Goal: Task Accomplishment & Management: Use online tool/utility

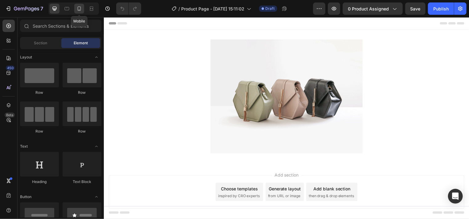
click at [77, 9] on icon at bounding box center [79, 9] width 6 height 6
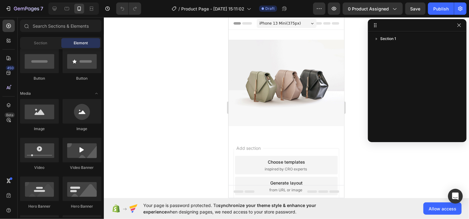
scroll to position [123, 0]
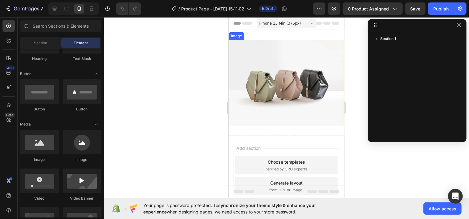
click at [283, 92] on img at bounding box center [285, 82] width 115 height 87
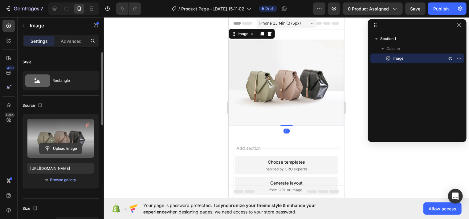
click at [61, 150] on input "file" at bounding box center [60, 149] width 42 height 10
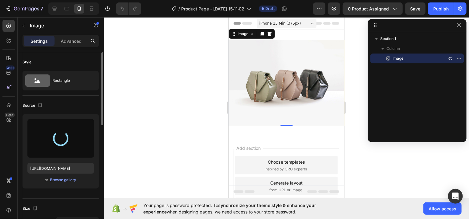
click at [307, 22] on div "iPhone 13 Mini ( 375 px)" at bounding box center [286, 22] width 60 height 9
type input "[URL][DOMAIN_NAME]"
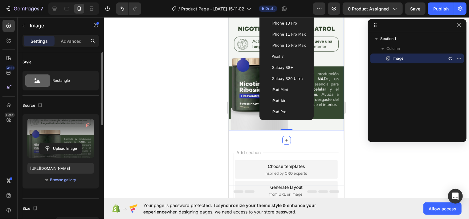
scroll to position [0, 0]
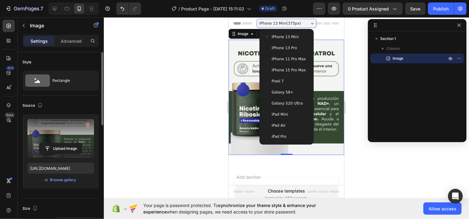
click at [162, 111] on div at bounding box center [286, 118] width 365 height 202
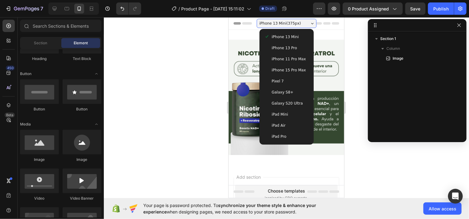
click at [209, 97] on div at bounding box center [286, 118] width 365 height 202
click at [371, 160] on div at bounding box center [286, 118] width 365 height 202
click at [371, 161] on div at bounding box center [286, 118] width 365 height 202
click at [245, 56] on img at bounding box center [285, 96] width 115 height 115
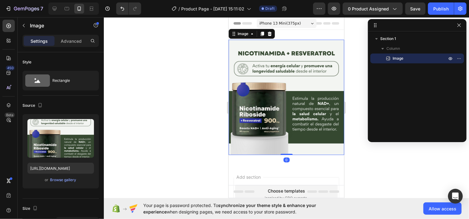
click at [79, 47] on div "Settings Advanced" at bounding box center [60, 41] width 76 height 12
click at [76, 42] on p "Advanced" at bounding box center [71, 41] width 21 height 6
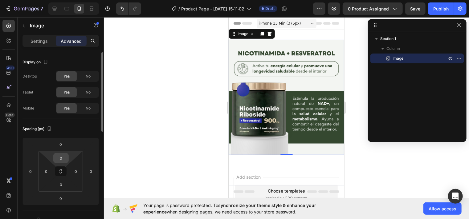
click at [64, 158] on input "0" at bounding box center [61, 158] width 12 height 9
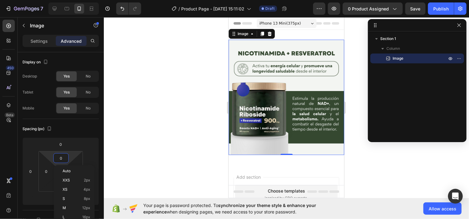
click at [183, 155] on div at bounding box center [286, 118] width 365 height 202
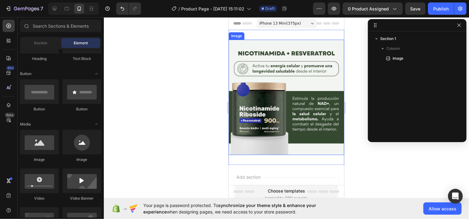
click at [249, 48] on img at bounding box center [285, 96] width 115 height 115
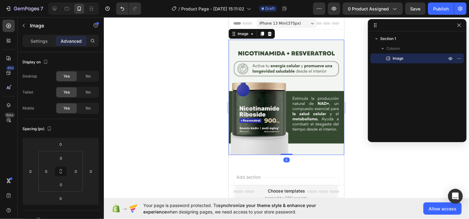
click at [72, 40] on p "Advanced" at bounding box center [71, 41] width 21 height 6
click at [62, 161] on input "0" at bounding box center [61, 158] width 12 height 9
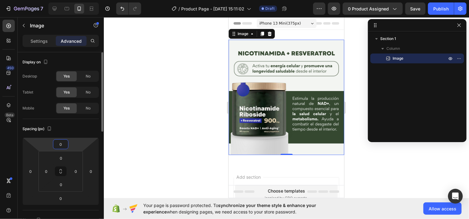
click at [61, 146] on input "0" at bounding box center [61, 144] width 12 height 9
click at [48, 172] on input "0" at bounding box center [46, 171] width 9 height 9
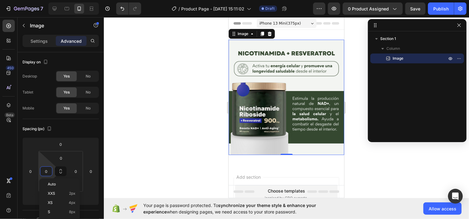
click at [126, 172] on div at bounding box center [286, 118] width 365 height 202
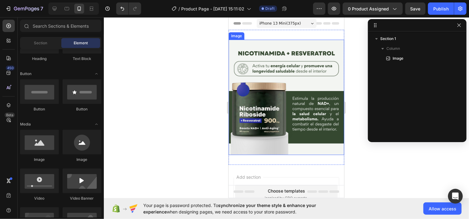
click at [268, 127] on img at bounding box center [285, 96] width 115 height 115
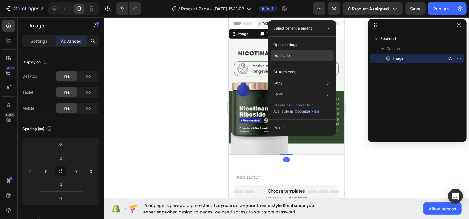
click at [284, 56] on p "Duplicate" at bounding box center [281, 56] width 17 height 6
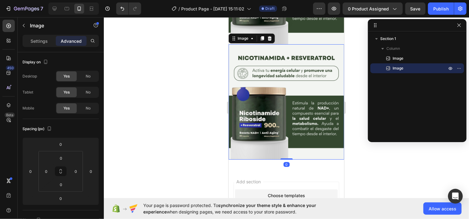
scroll to position [112, 0]
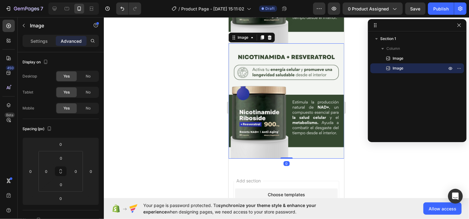
click at [274, 108] on img at bounding box center [285, 100] width 115 height 115
click at [289, 91] on img at bounding box center [285, 100] width 115 height 115
click at [40, 43] on p "Settings" at bounding box center [38, 41] width 17 height 6
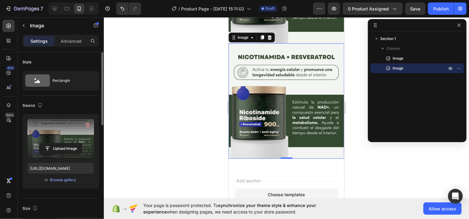
click at [57, 131] on label at bounding box center [60, 138] width 67 height 39
click at [57, 144] on input "file" at bounding box center [60, 149] width 42 height 10
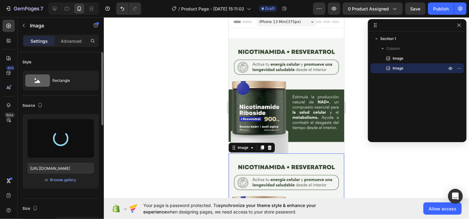
scroll to position [0, 0]
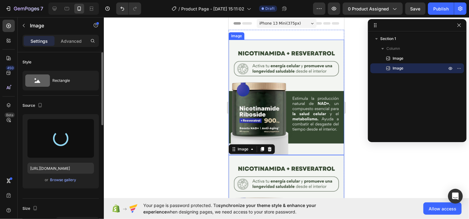
type input "[URL][DOMAIN_NAME]"
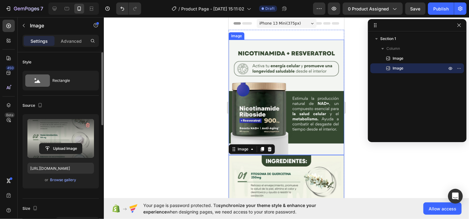
scroll to position [31, 0]
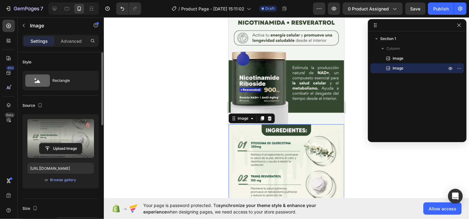
click at [185, 117] on div at bounding box center [286, 118] width 365 height 202
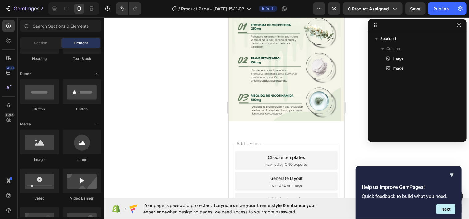
scroll to position [111, 0]
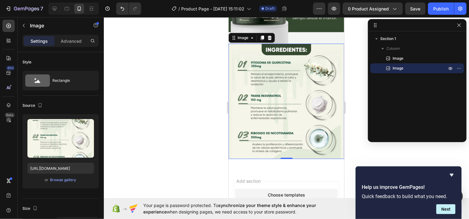
click at [219, 123] on div at bounding box center [286, 118] width 365 height 202
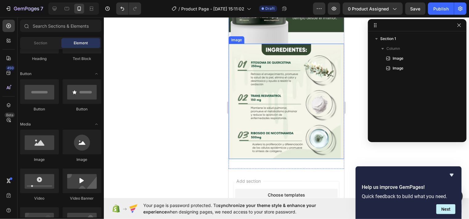
click at [272, 107] on img at bounding box center [285, 100] width 115 height 115
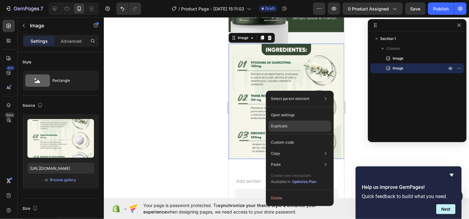
click at [273, 124] on p "Duplicate" at bounding box center [279, 126] width 17 height 6
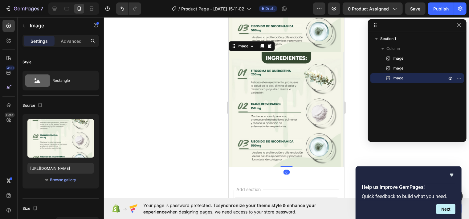
scroll to position [223, 0]
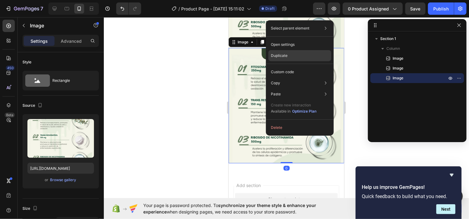
click at [288, 54] on div "Duplicate" at bounding box center [299, 55] width 63 height 11
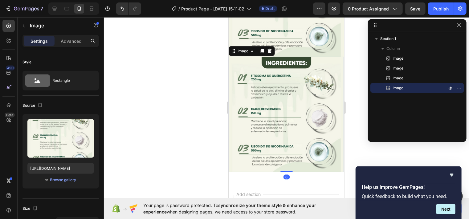
scroll to position [334, 0]
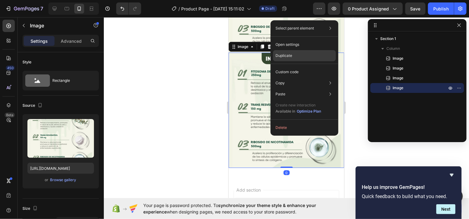
click at [290, 55] on p "Duplicate" at bounding box center [283, 56] width 17 height 6
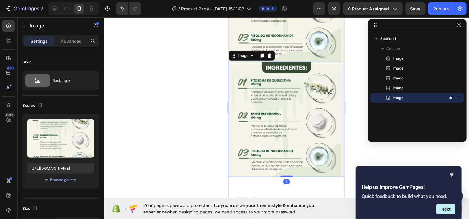
scroll to position [444, 0]
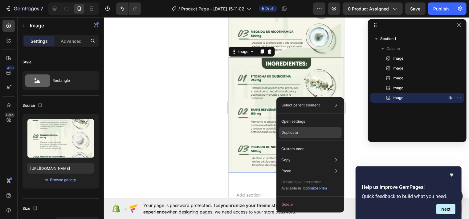
click at [288, 133] on p "Duplicate" at bounding box center [289, 133] width 17 height 6
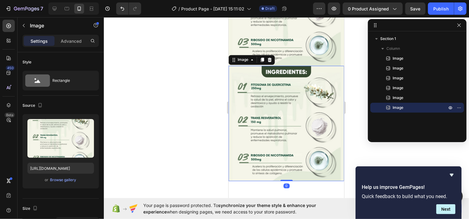
scroll to position [555, 0]
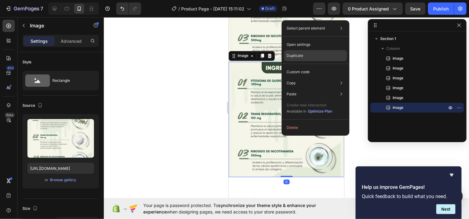
click at [297, 56] on p "Duplicate" at bounding box center [294, 56] width 17 height 6
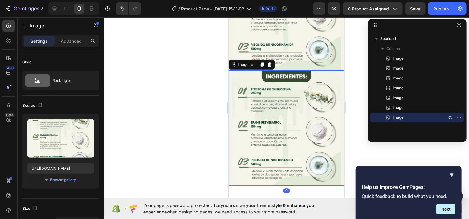
scroll to position [666, 0]
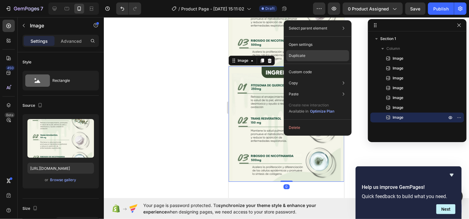
click at [302, 57] on p "Duplicate" at bounding box center [297, 56] width 17 height 6
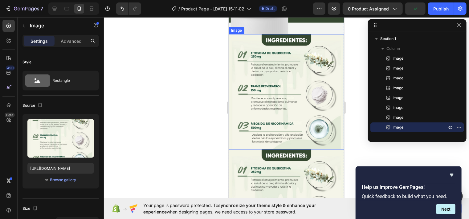
scroll to position [216, 0]
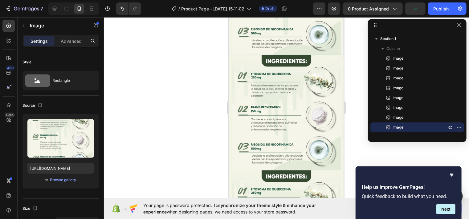
click at [288, 101] on img at bounding box center [285, 112] width 115 height 115
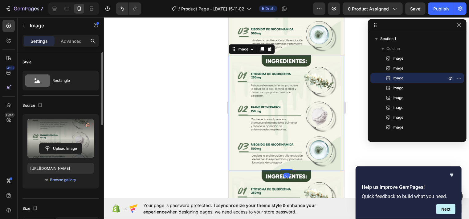
click at [78, 128] on label at bounding box center [60, 138] width 67 height 39
click at [78, 144] on input "file" at bounding box center [60, 149] width 42 height 10
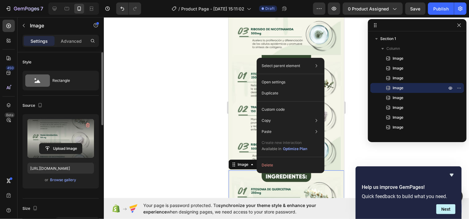
click at [84, 141] on label at bounding box center [60, 138] width 67 height 39
click at [82, 144] on input "file" at bounding box center [60, 149] width 42 height 10
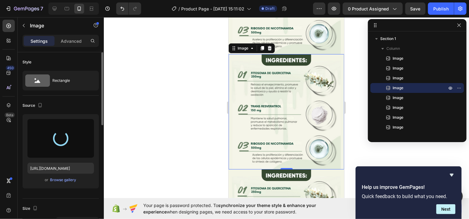
scroll to position [339, 0]
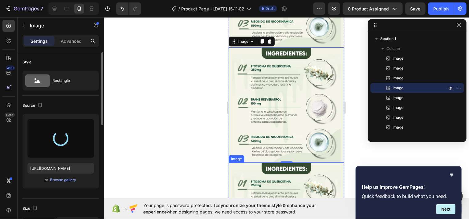
click at [260, 163] on img at bounding box center [285, 220] width 115 height 115
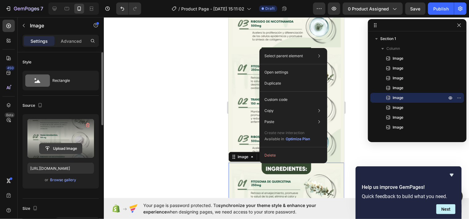
click at [60, 144] on input "file" at bounding box center [60, 149] width 42 height 10
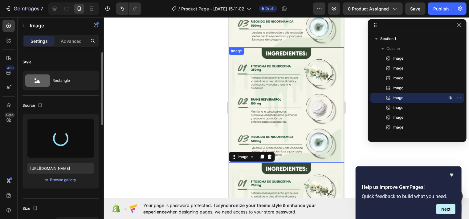
type input "[URL][DOMAIN_NAME]"
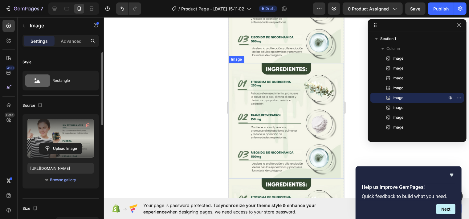
scroll to position [216, 0]
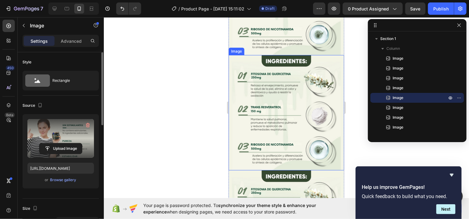
click at [278, 136] on img at bounding box center [285, 112] width 115 height 115
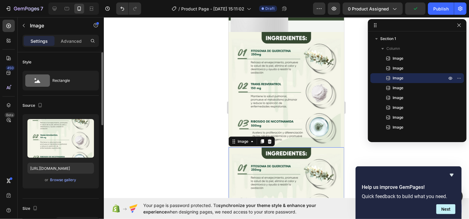
scroll to position [154, 0]
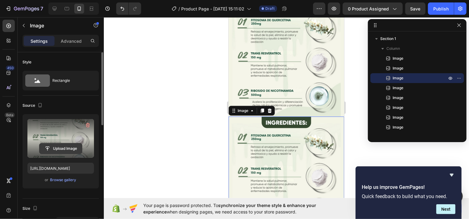
click at [70, 146] on input "file" at bounding box center [60, 149] width 42 height 10
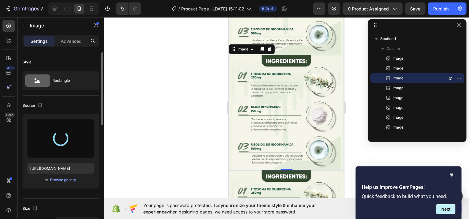
type input "[URL][DOMAIN_NAME]"
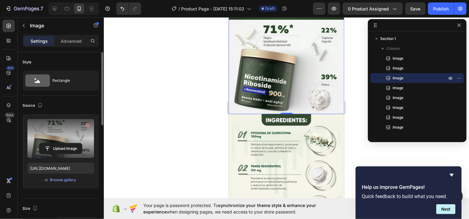
scroll to position [277, 0]
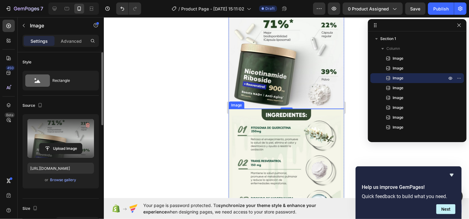
click at [274, 146] on img at bounding box center [285, 166] width 115 height 115
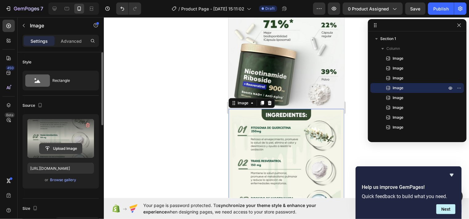
click at [70, 148] on input "file" at bounding box center [60, 149] width 42 height 10
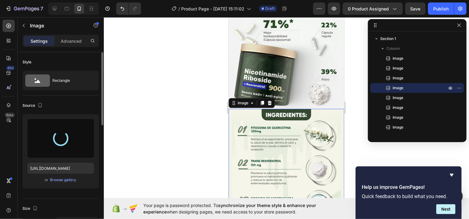
type input "[URL][DOMAIN_NAME]"
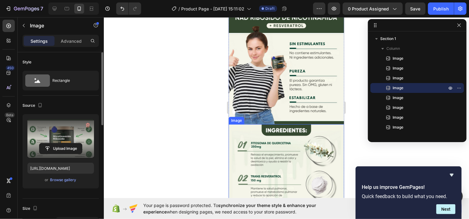
scroll to position [554, 0]
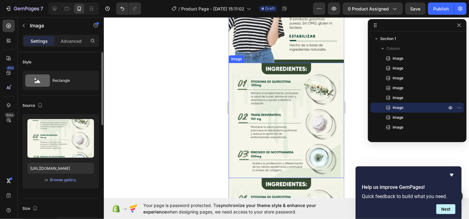
click at [291, 125] on img at bounding box center [285, 120] width 115 height 115
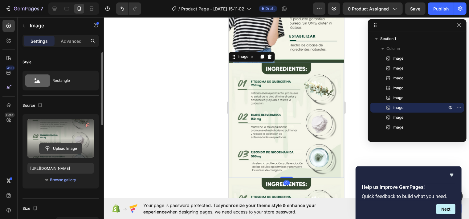
click at [62, 144] on input "file" at bounding box center [60, 149] width 42 height 10
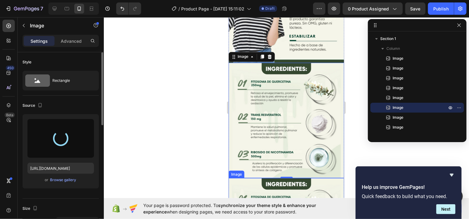
scroll to position [616, 0]
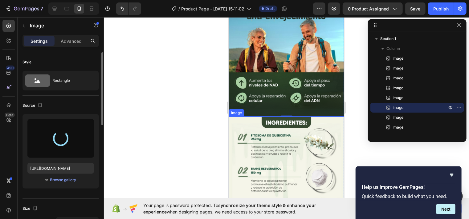
type input "[URL][DOMAIN_NAME]"
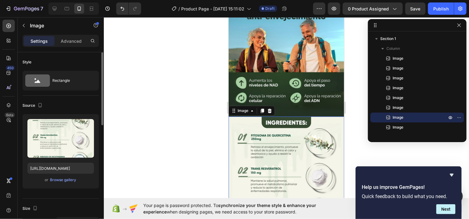
click at [269, 150] on img at bounding box center [285, 173] width 115 height 115
click at [297, 159] on img at bounding box center [285, 173] width 115 height 115
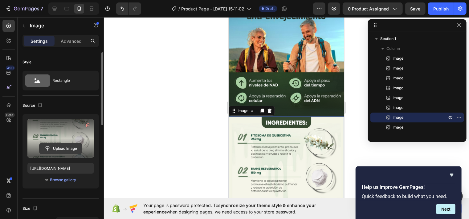
click at [70, 150] on input "file" at bounding box center [60, 149] width 42 height 10
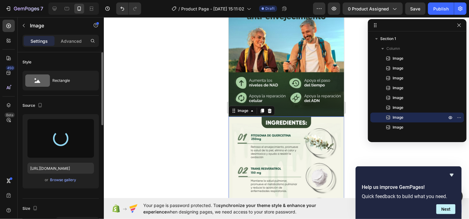
type input "[URL][DOMAIN_NAME]"
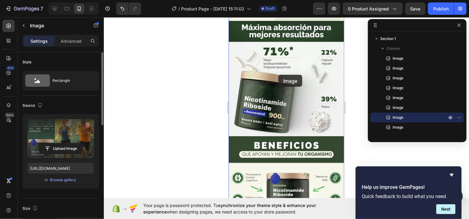
scroll to position [249, 0]
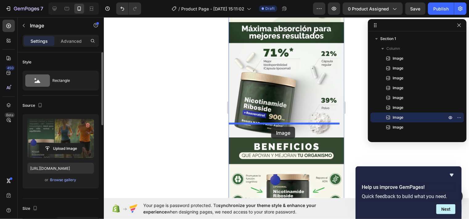
drag, startPoint x: 285, startPoint y: 120, endPoint x: 271, endPoint y: 125, distance: 14.2
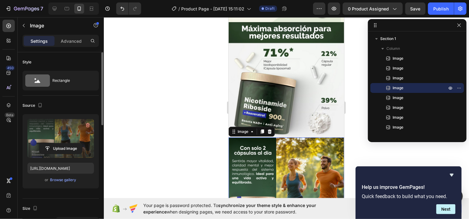
click at [183, 135] on div at bounding box center [286, 118] width 365 height 202
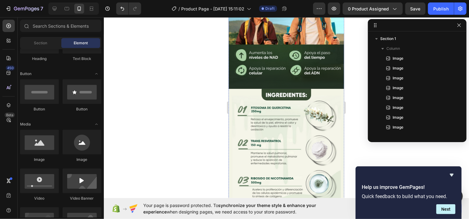
scroll to position [770, 0]
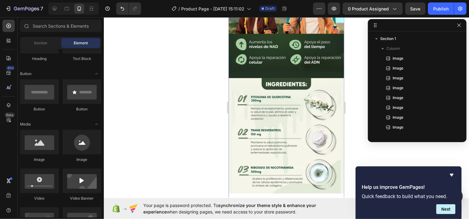
click at [301, 127] on img at bounding box center [285, 135] width 115 height 115
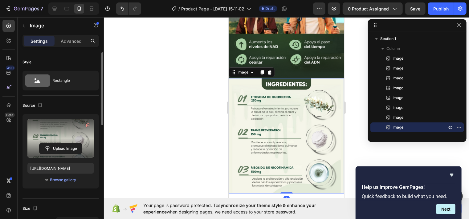
click at [51, 134] on label at bounding box center [60, 138] width 67 height 39
click at [51, 144] on input "file" at bounding box center [60, 149] width 42 height 10
click at [67, 145] on input "file" at bounding box center [60, 149] width 42 height 10
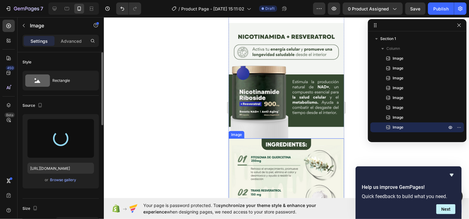
scroll to position [0, 0]
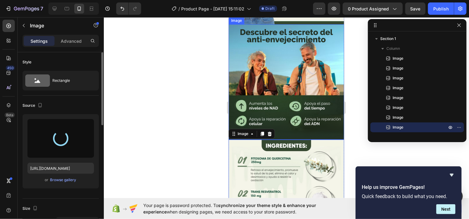
type input "[URL][DOMAIN_NAME]"
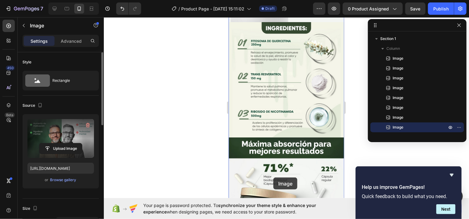
scroll to position [149, 0]
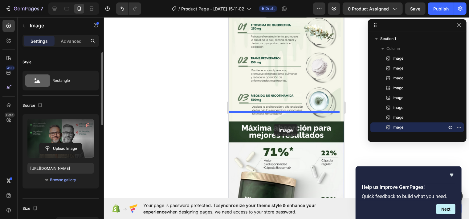
drag, startPoint x: 299, startPoint y: 102, endPoint x: 272, endPoint y: 123, distance: 33.4
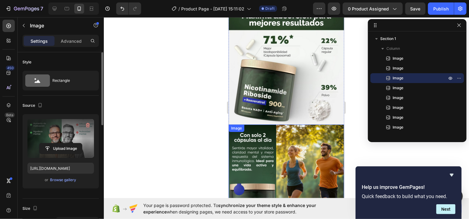
scroll to position [457, 0]
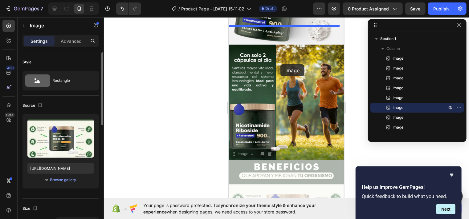
drag, startPoint x: 279, startPoint y: 172, endPoint x: 280, endPoint y: 64, distance: 108.4
click at [280, 64] on div "iPhone 13 Mini ( 375 px) iPhone 13 Mini iPhone 13 Pro iPhone 11 Pro Max iPhone …" at bounding box center [285, 101] width 115 height 1082
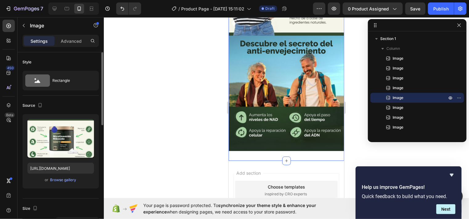
scroll to position [777, 0]
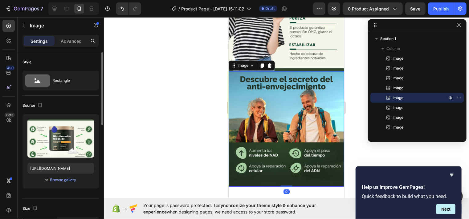
click at [280, 114] on img at bounding box center [285, 128] width 115 height 115
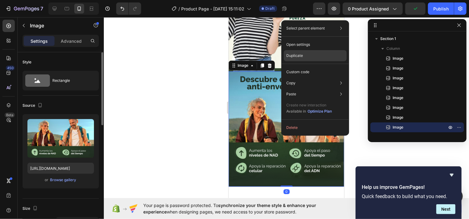
click at [300, 56] on p "Duplicate" at bounding box center [294, 56] width 17 height 6
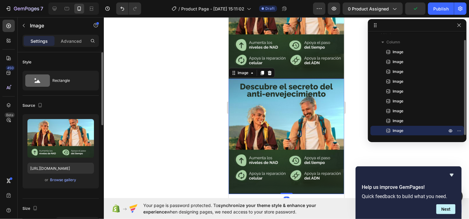
scroll to position [888, 0]
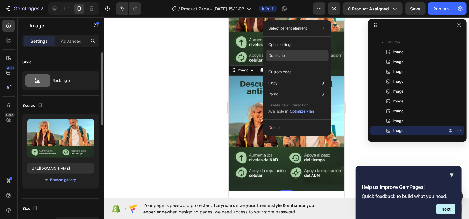
click at [284, 51] on div "Duplicate" at bounding box center [297, 55] width 63 height 11
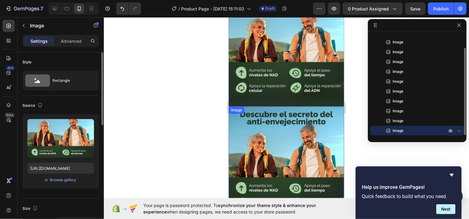
scroll to position [852, 0]
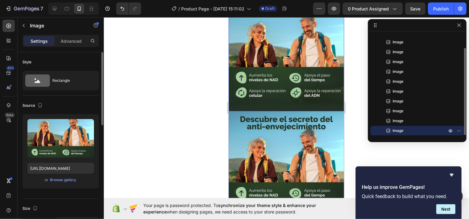
click at [297, 57] on img at bounding box center [285, 53] width 115 height 115
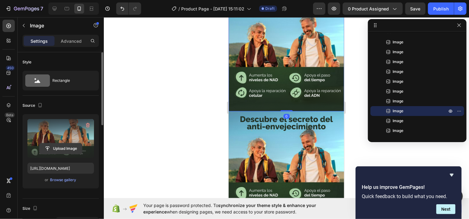
click at [71, 151] on input "file" at bounding box center [60, 149] width 42 height 10
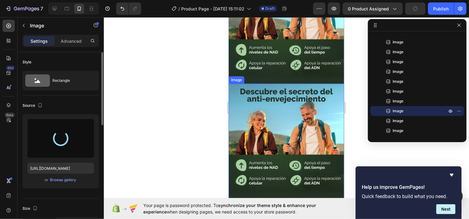
scroll to position [1006, 0]
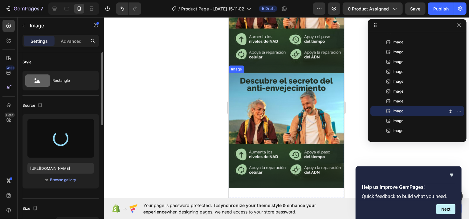
type input "[URL][DOMAIN_NAME]"
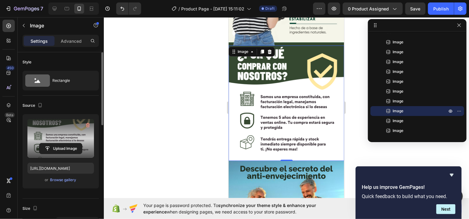
scroll to position [852, 0]
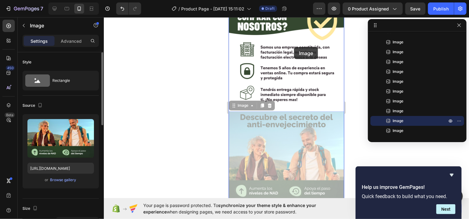
drag, startPoint x: 282, startPoint y: 117, endPoint x: 293, endPoint y: 47, distance: 70.8
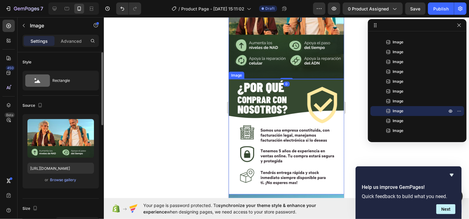
scroll to position [944, 0]
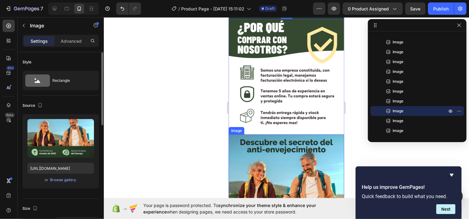
click at [289, 134] on img at bounding box center [285, 191] width 115 height 115
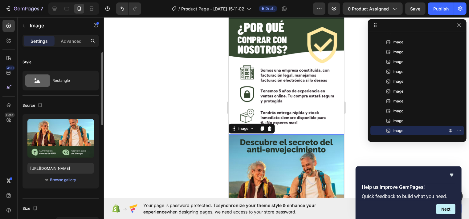
click at [277, 134] on img at bounding box center [285, 191] width 115 height 115
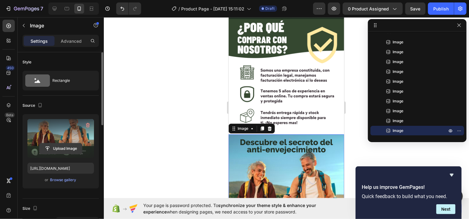
click at [70, 147] on input "file" at bounding box center [60, 149] width 42 height 10
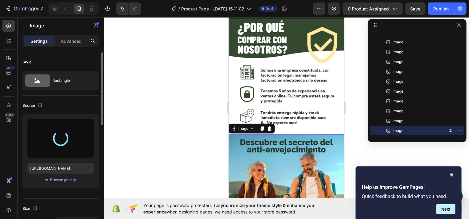
type input "[URL][DOMAIN_NAME]"
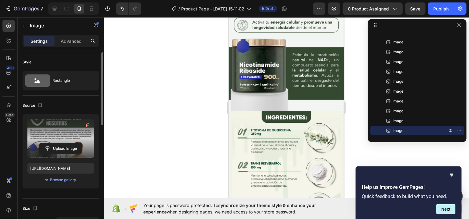
scroll to position [0, 0]
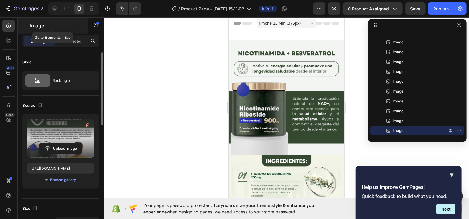
click at [27, 26] on button "button" at bounding box center [24, 26] width 10 height 10
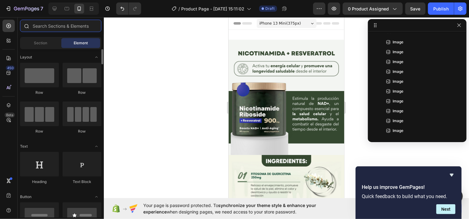
click at [69, 25] on input "text" at bounding box center [60, 26] width 81 height 12
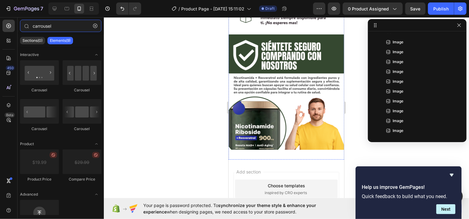
scroll to position [1060, 0]
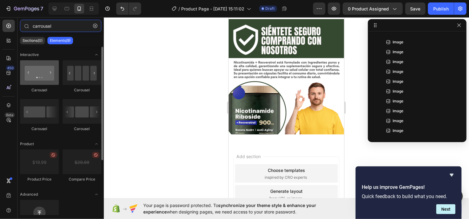
type input "carrousel"
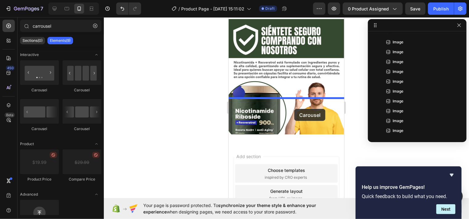
drag, startPoint x: 269, startPoint y: 92, endPoint x: 294, endPoint y: 109, distance: 29.9
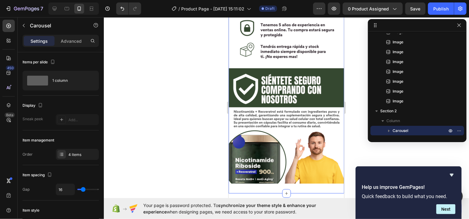
scroll to position [1072, 0]
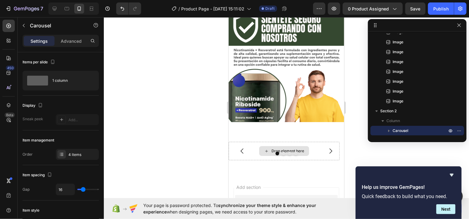
click at [284, 148] on div "Drop element here" at bounding box center [287, 150] width 33 height 5
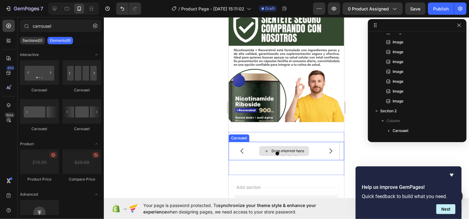
click at [285, 148] on div "Drop element here" at bounding box center [287, 150] width 33 height 5
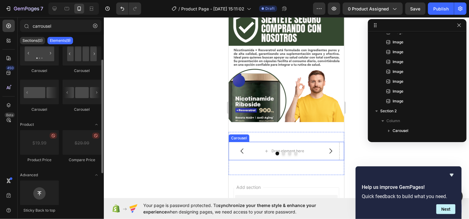
scroll to position [0, 0]
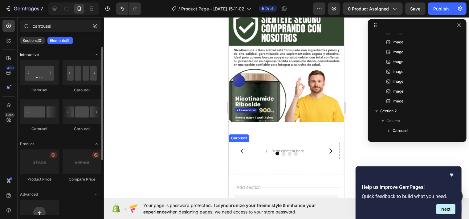
click at [96, 55] on icon "Toggle open" at bounding box center [96, 54] width 2 height 1
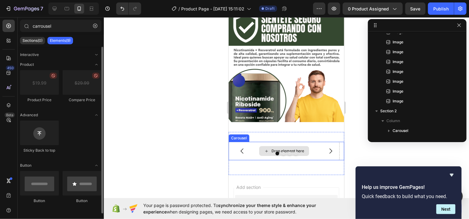
click at [299, 148] on div "Drop element here" at bounding box center [287, 150] width 33 height 5
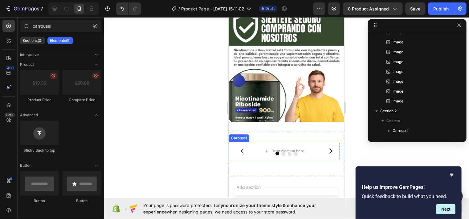
click at [248, 152] on div at bounding box center [285, 154] width 115 height 4
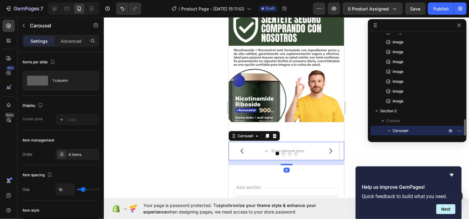
scroll to position [85, 0]
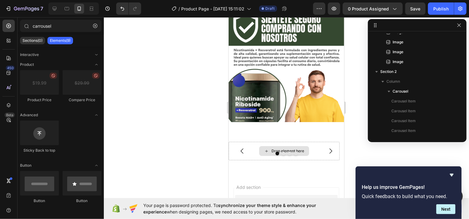
click at [273, 148] on div "Drop element here" at bounding box center [287, 150] width 33 height 5
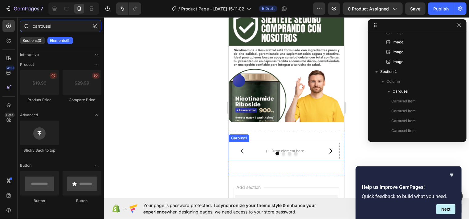
click at [66, 25] on input "carrousel" at bounding box center [60, 26] width 81 height 12
drag, startPoint x: 66, startPoint y: 25, endPoint x: 26, endPoint y: 25, distance: 40.0
click at [29, 25] on div "carrousel" at bounding box center [61, 27] width 86 height 15
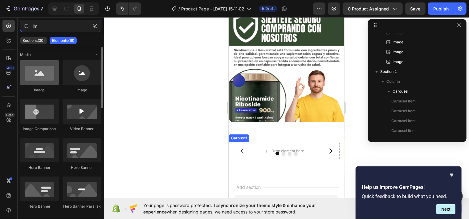
type input "im"
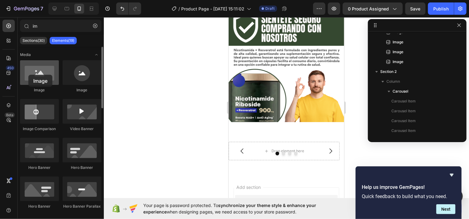
click at [28, 75] on div at bounding box center [39, 72] width 39 height 25
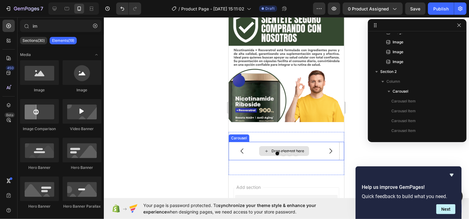
click at [286, 148] on div "Drop element here" at bounding box center [287, 150] width 33 height 5
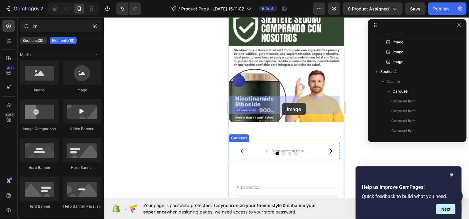
drag, startPoint x: 264, startPoint y: 89, endPoint x: 281, endPoint y: 103, distance: 22.4
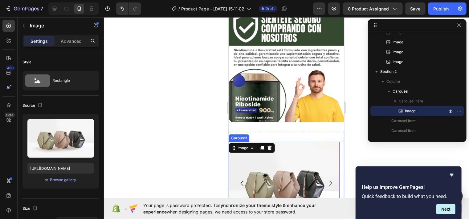
click at [328, 180] on icon "Carousel Next Arrow" at bounding box center [329, 183] width 7 height 7
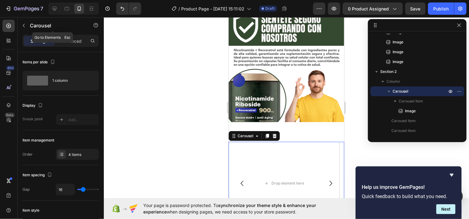
click at [28, 26] on button "button" at bounding box center [24, 26] width 10 height 10
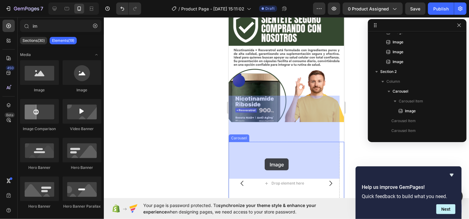
drag, startPoint x: 272, startPoint y: 96, endPoint x: 268, endPoint y: 157, distance: 60.8
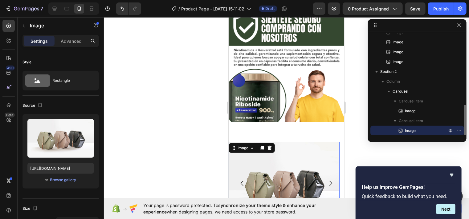
scroll to position [105, 0]
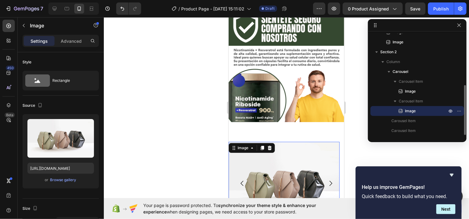
click at [332, 175] on button "Carousel Next Arrow" at bounding box center [330, 183] width 17 height 17
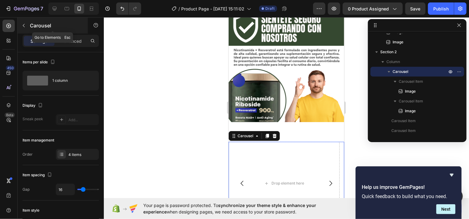
click at [27, 26] on button "button" at bounding box center [24, 26] width 10 height 10
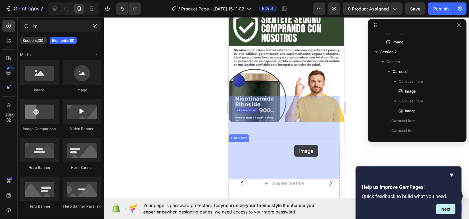
drag, startPoint x: 380, startPoint y: 122, endPoint x: 333, endPoint y: 132, distance: 48.1
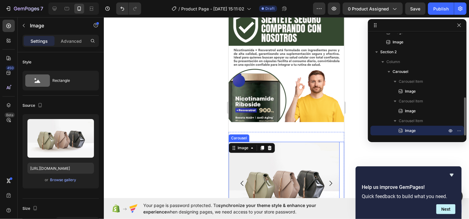
scroll to position [115, 0]
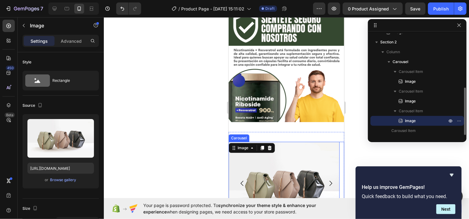
click at [326, 180] on icon "Carousel Next Arrow" at bounding box center [329, 183] width 7 height 7
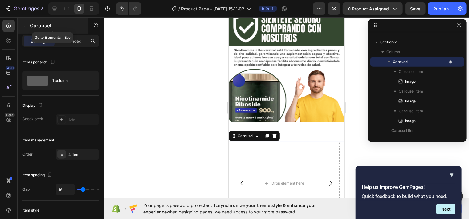
click at [31, 30] on div "Carousel" at bounding box center [53, 26] width 70 height 16
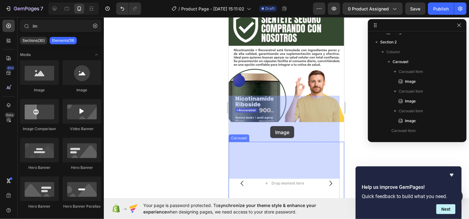
drag, startPoint x: 273, startPoint y: 95, endPoint x: 243, endPoint y: 133, distance: 47.9
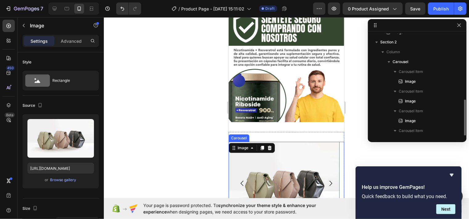
scroll to position [125, 0]
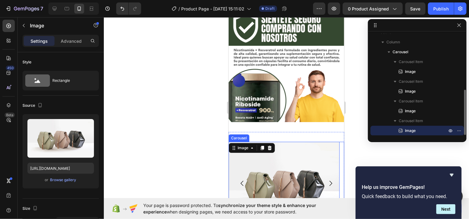
click at [240, 180] on icon "Carousel Back Arrow" at bounding box center [241, 183] width 7 height 7
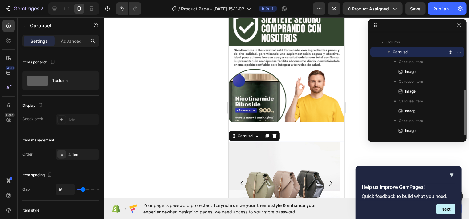
click at [240, 180] on icon "Carousel Back Arrow" at bounding box center [241, 183] width 7 height 7
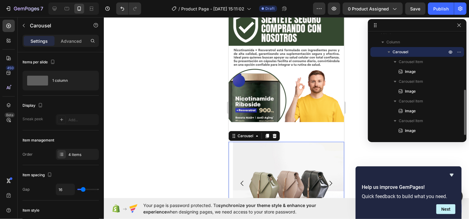
click at [240, 180] on icon "Carousel Back Arrow" at bounding box center [241, 183] width 7 height 7
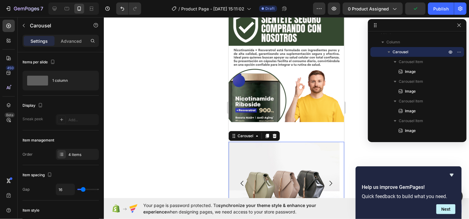
click at [241, 175] on button "Carousel Back Arrow" at bounding box center [241, 183] width 17 height 17
click at [241, 180] on icon "Carousel Back Arrow" at bounding box center [241, 183] width 7 height 7
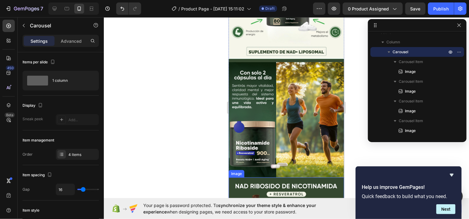
scroll to position [524, 0]
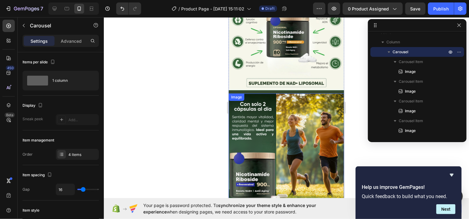
click at [251, 150] on img at bounding box center [285, 150] width 115 height 115
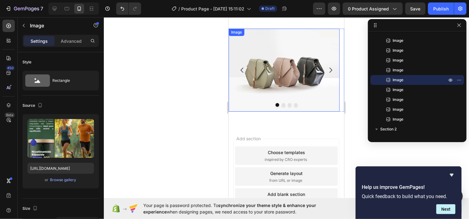
scroll to position [1106, 0]
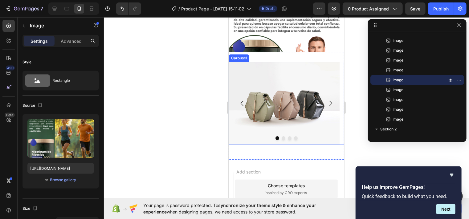
click at [328, 103] on icon "Carousel Next Arrow" at bounding box center [329, 102] width 7 height 7
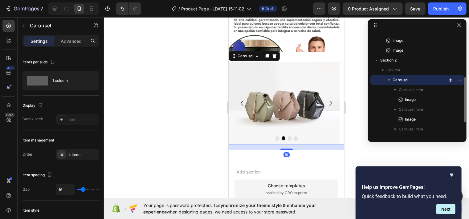
scroll to position [46, 0]
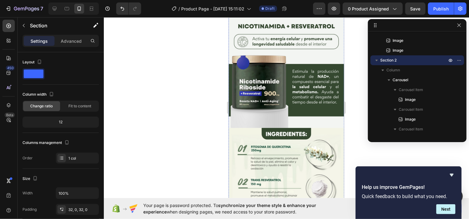
scroll to position [0, 0]
